Goal: Communication & Community: Answer question/provide support

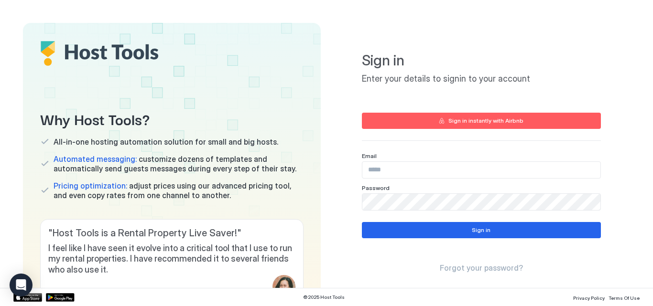
click at [378, 176] on input "Input Field" at bounding box center [481, 170] width 238 height 16
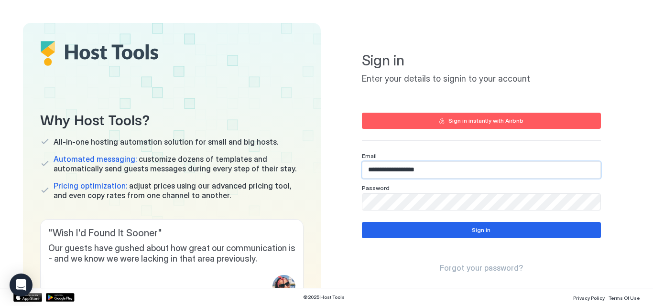
type input "**********"
click at [426, 229] on button "Sign in" at bounding box center [481, 230] width 239 height 16
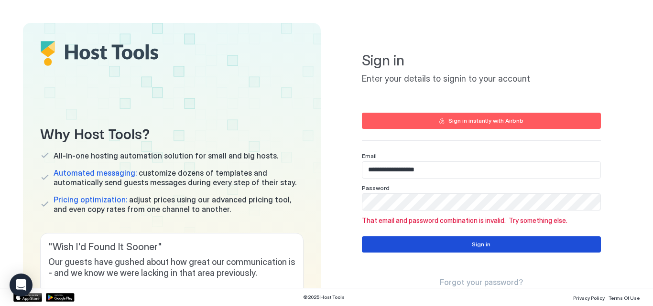
click at [435, 237] on button "Sign in" at bounding box center [481, 245] width 239 height 16
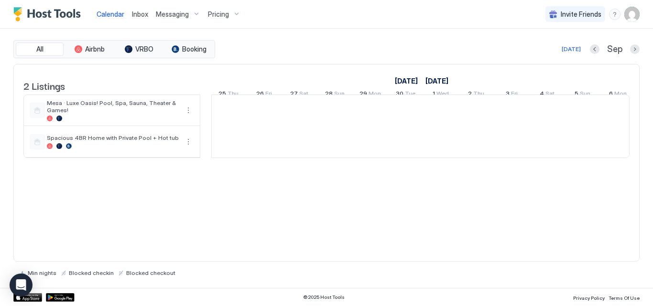
scroll to position [0, 531]
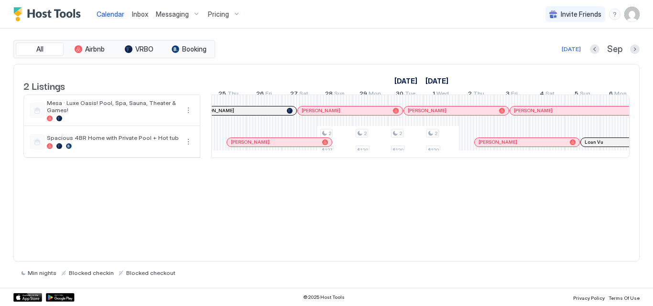
drag, startPoint x: 418, startPoint y: 42, endPoint x: 384, endPoint y: 37, distance: 34.7
click at [384, 37] on div "All Airbnb VRBO Booking [DATE] [DATE] Listings [DATE] [DATE] 10 Wed 11 Thu 12 F…" at bounding box center [326, 158] width 626 height 259
click at [136, 13] on span "Inbox" at bounding box center [140, 14] width 16 height 8
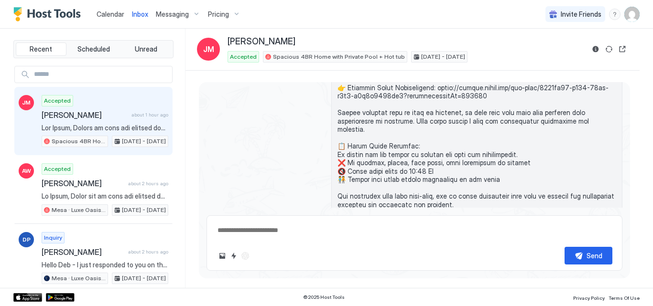
scroll to position [172, 0]
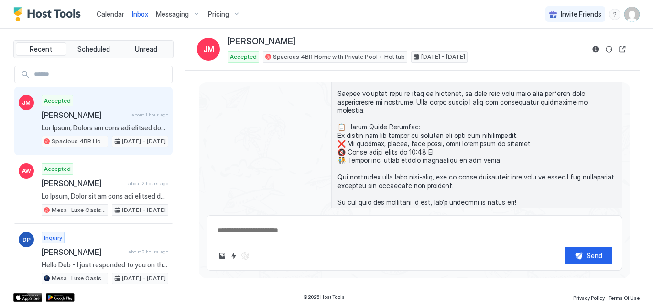
type textarea "*"
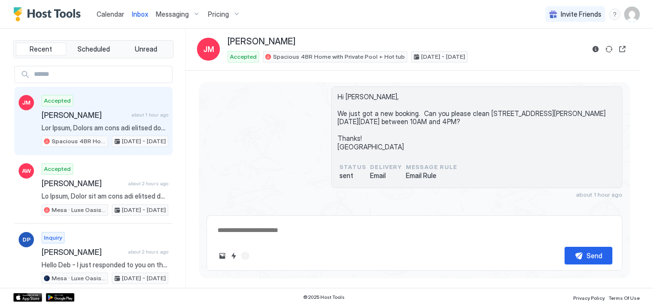
scroll to position [333, 0]
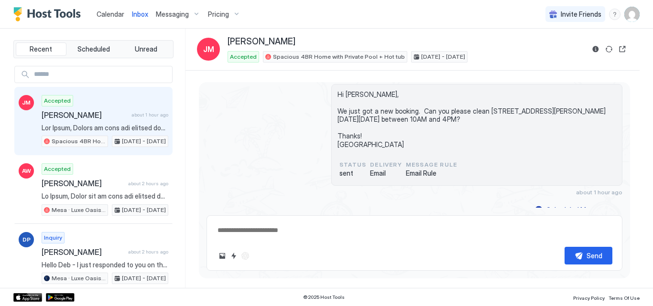
click at [632, 16] on img "User profile" at bounding box center [631, 14] width 15 height 15
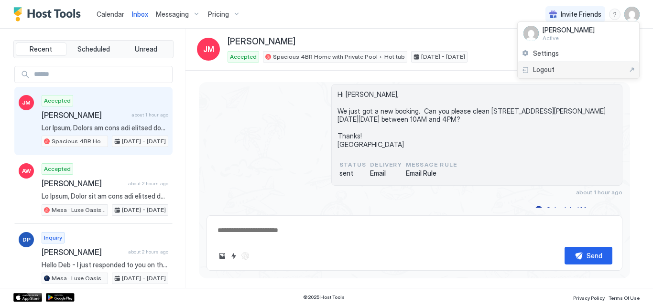
click at [540, 65] on div "Logout" at bounding box center [577, 70] width 121 height 17
